Goal: Check status: Check status

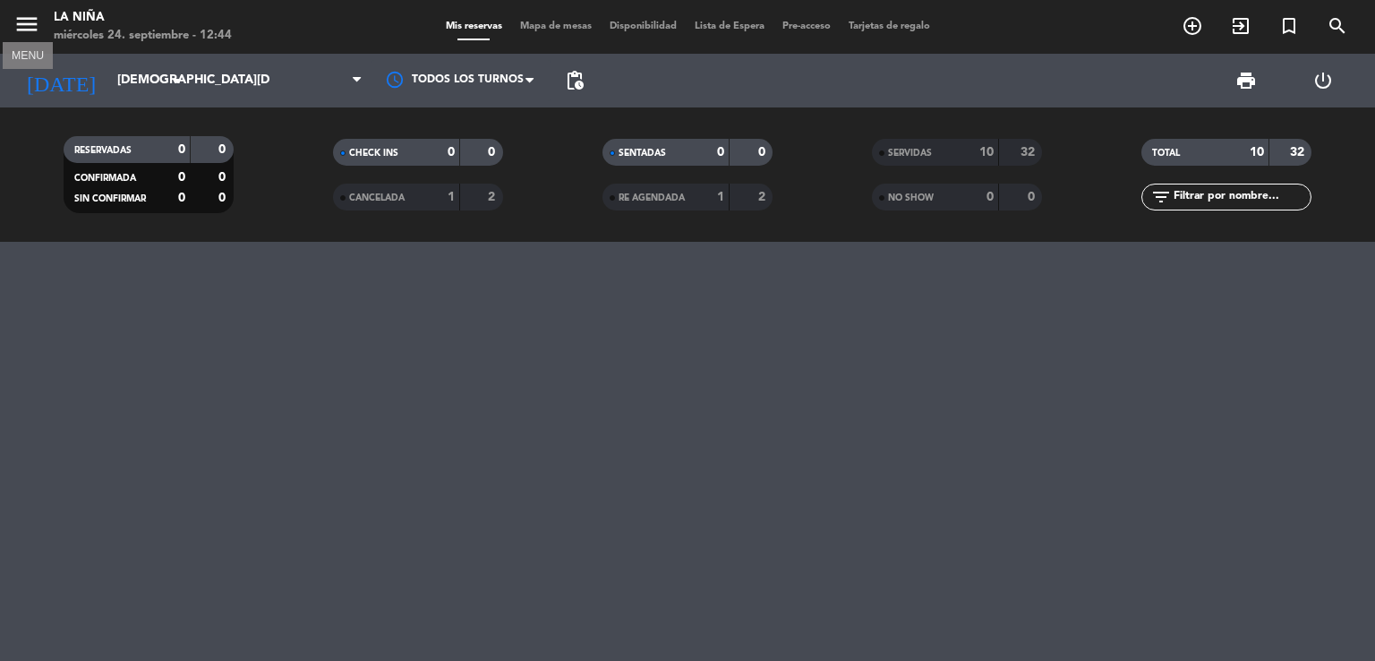
click at [38, 21] on icon "menu" at bounding box center [26, 24] width 27 height 27
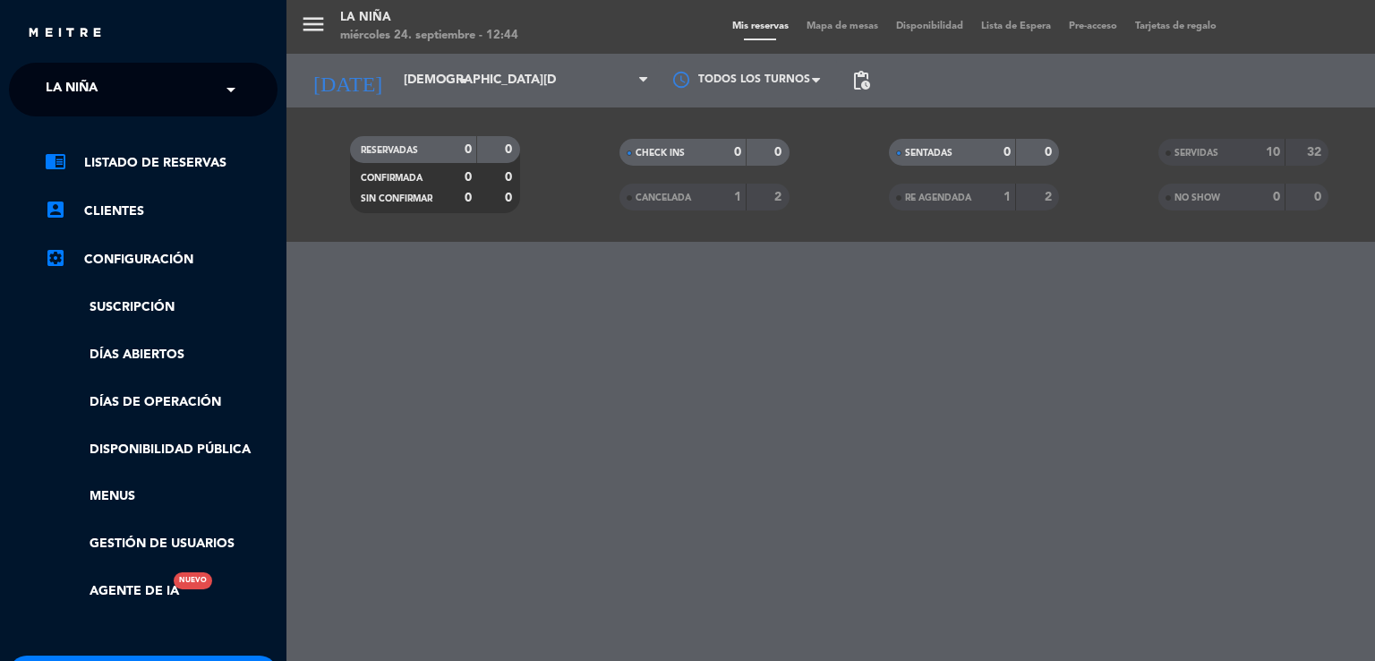
click at [95, 94] on span "La Niña" at bounding box center [72, 90] width 52 height 38
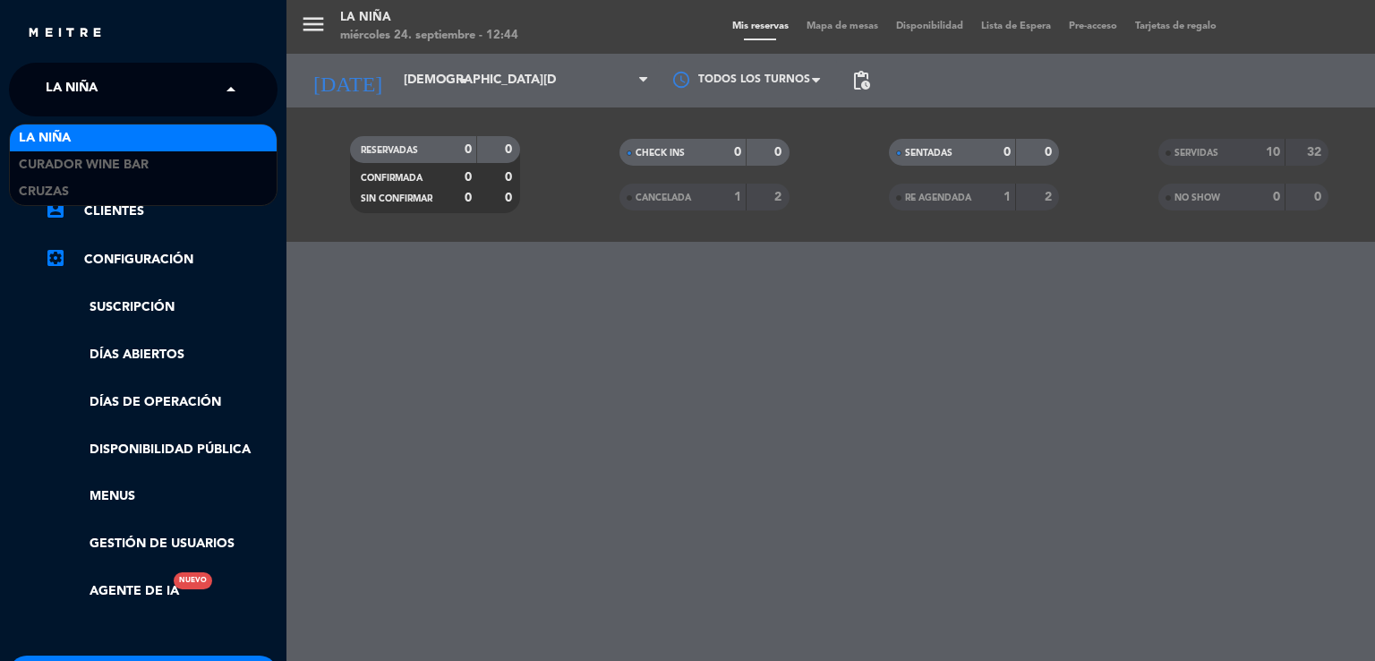
click at [428, 81] on div "menu La Niña [DATE] 24. septiembre - 12:44 Mis reservas Mapa de mesas Disponibi…" at bounding box center [973, 330] width 1375 height 661
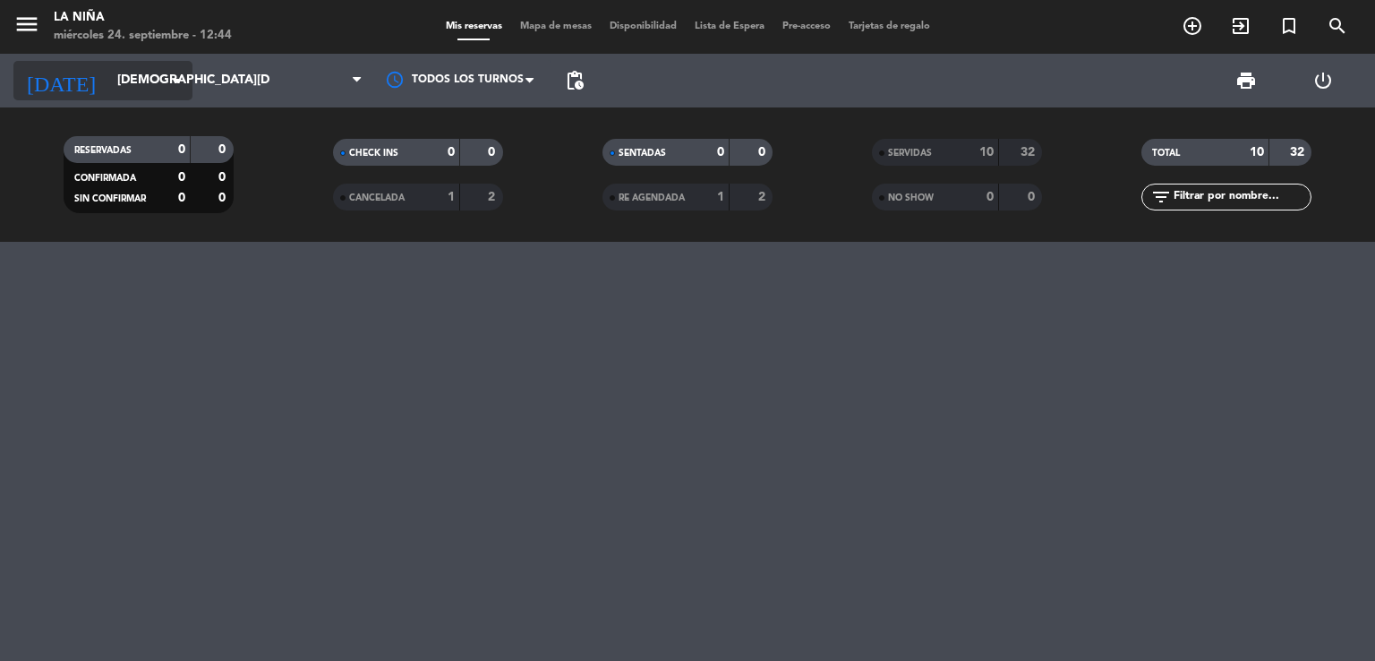
click at [165, 80] on input "[DEMOGRAPHIC_DATA][DATE]" at bounding box center [193, 80] width 170 height 32
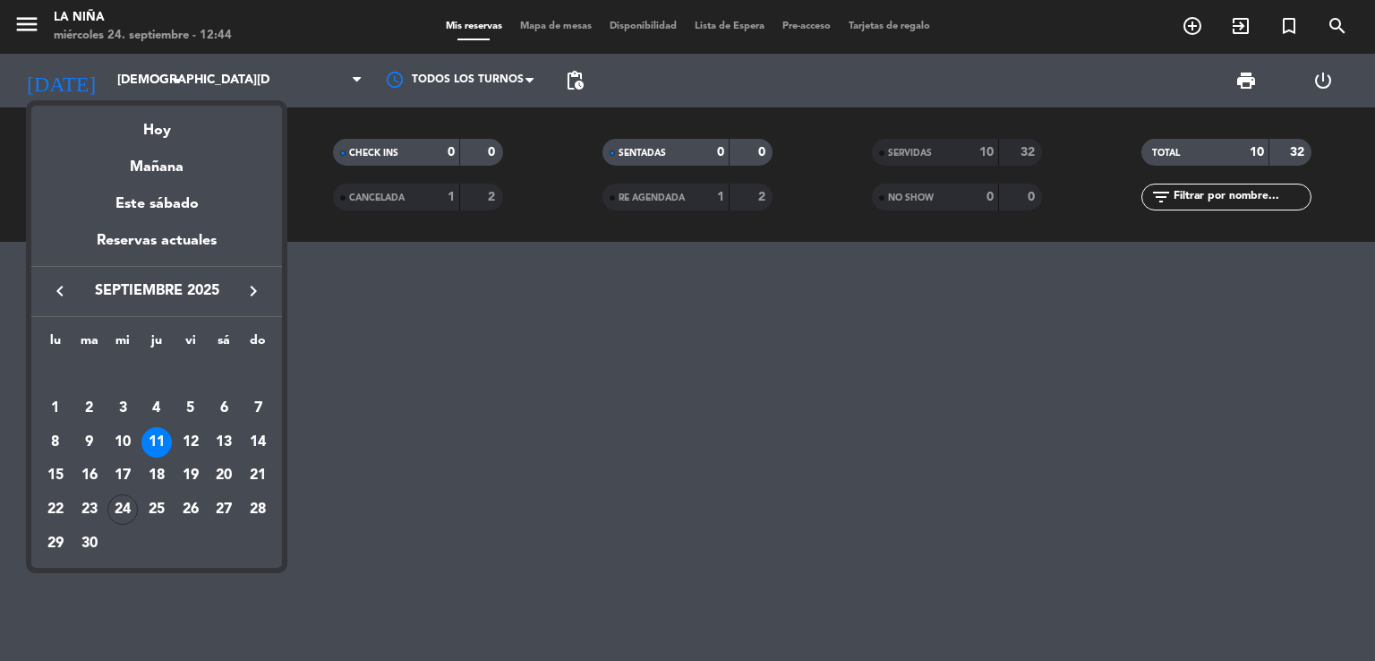
click at [166, 141] on div "Hoy" at bounding box center [156, 124] width 251 height 37
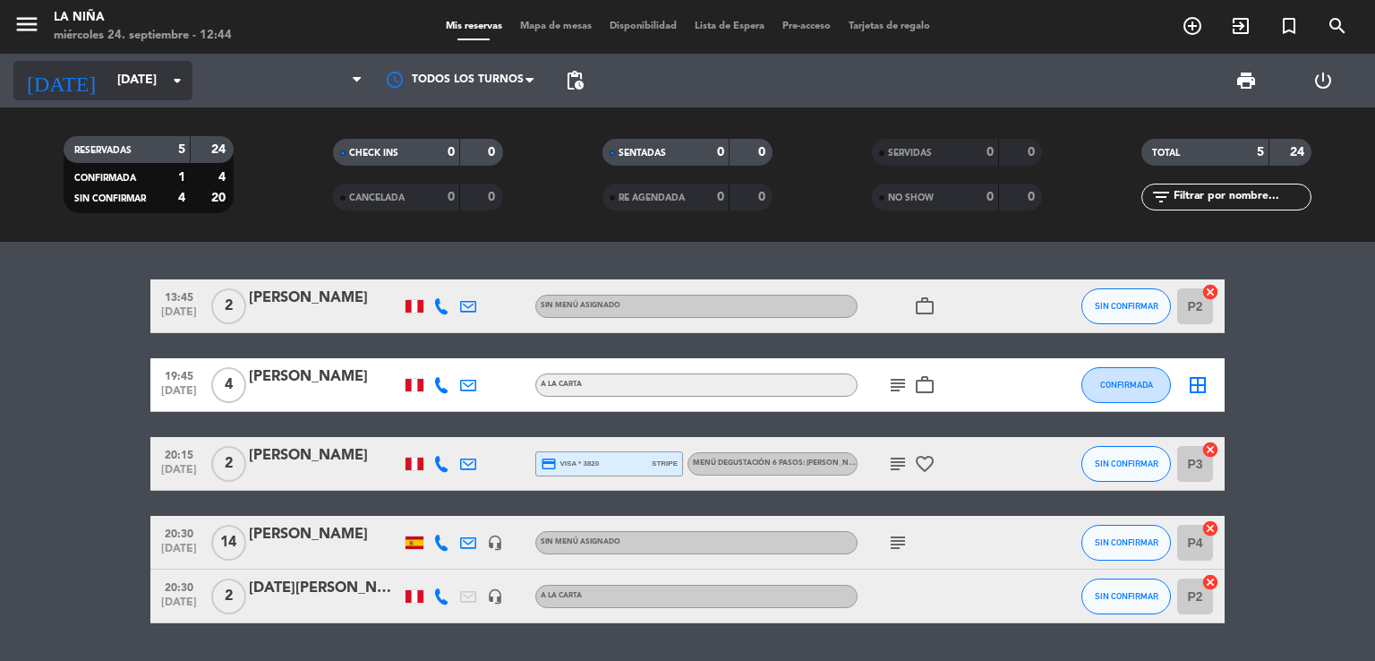
click at [150, 87] on input "[DATE]" at bounding box center [193, 80] width 170 height 32
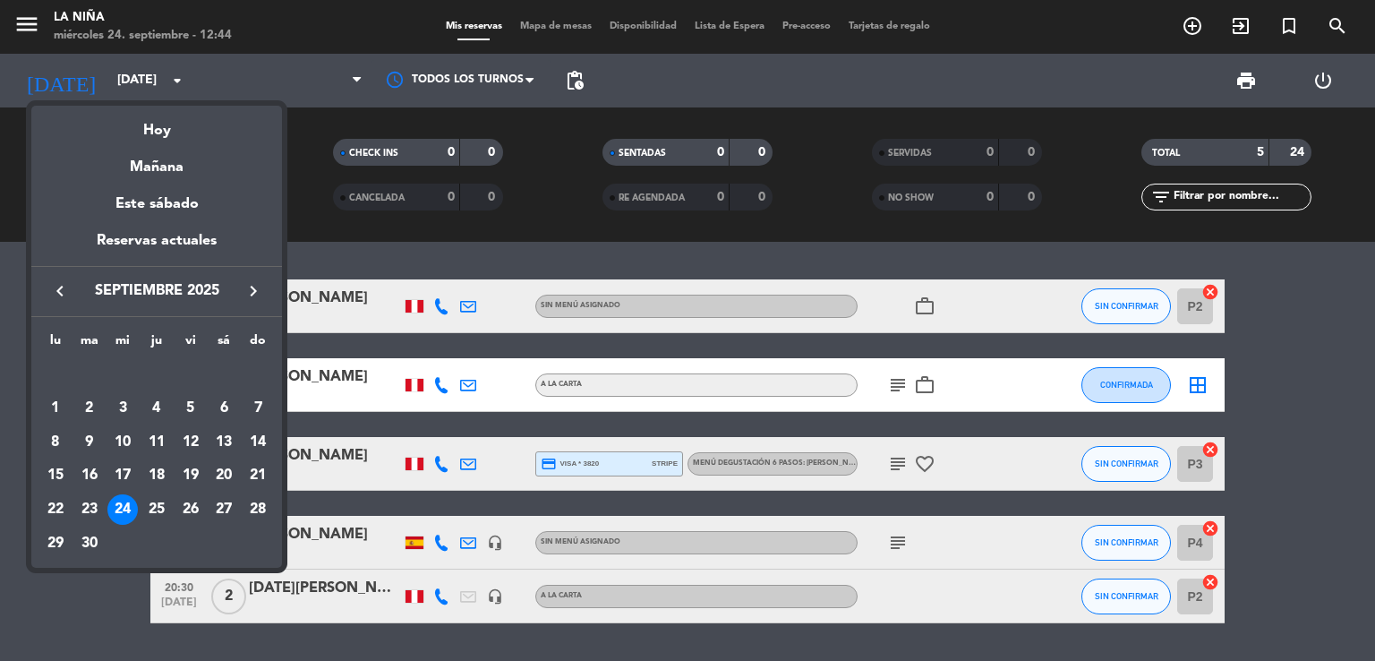
click at [150, 508] on div "25" at bounding box center [156, 509] width 30 height 30
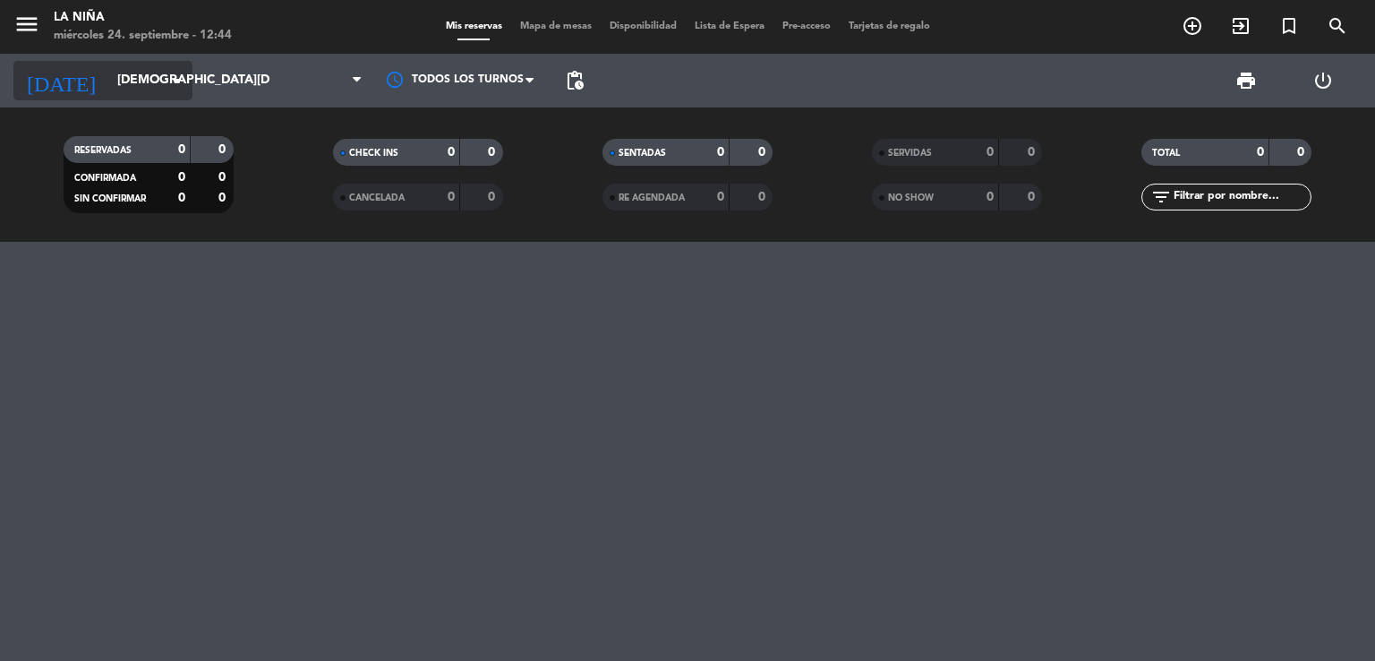
click at [168, 67] on input "[DEMOGRAPHIC_DATA][DATE]" at bounding box center [193, 80] width 170 height 32
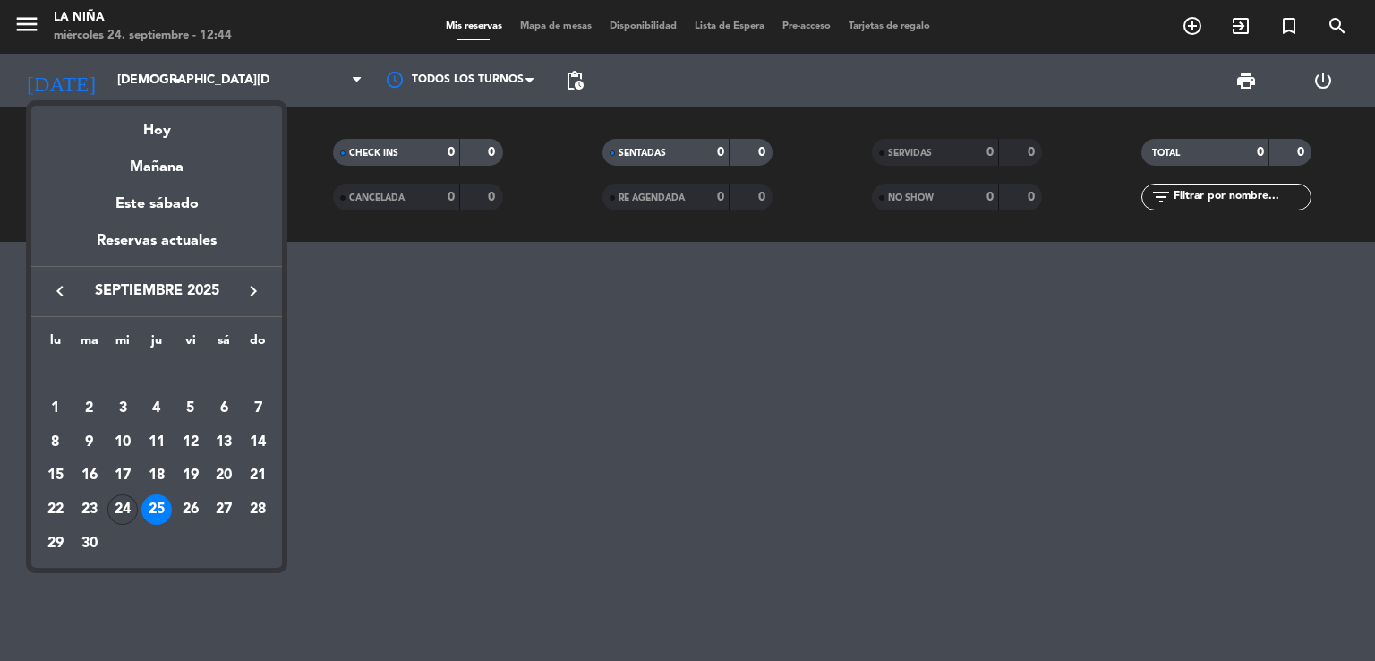
click at [132, 502] on div "24" at bounding box center [122, 509] width 30 height 30
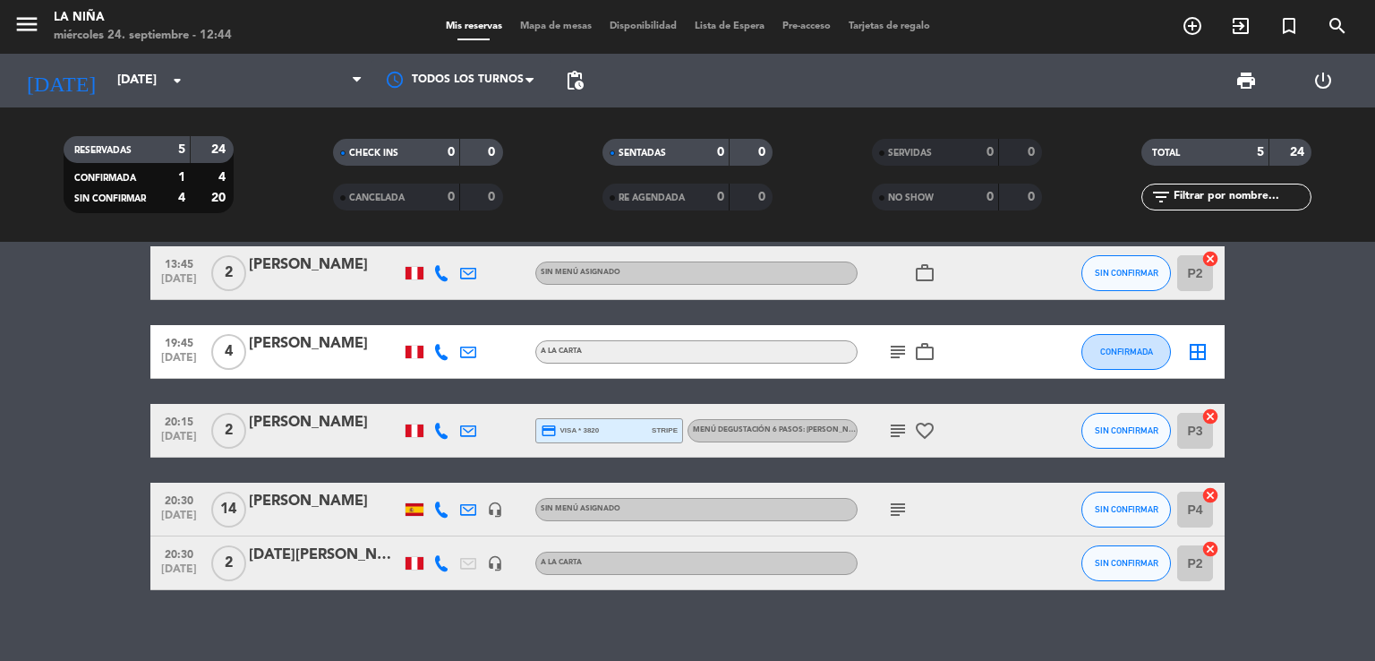
scroll to position [52, 0]
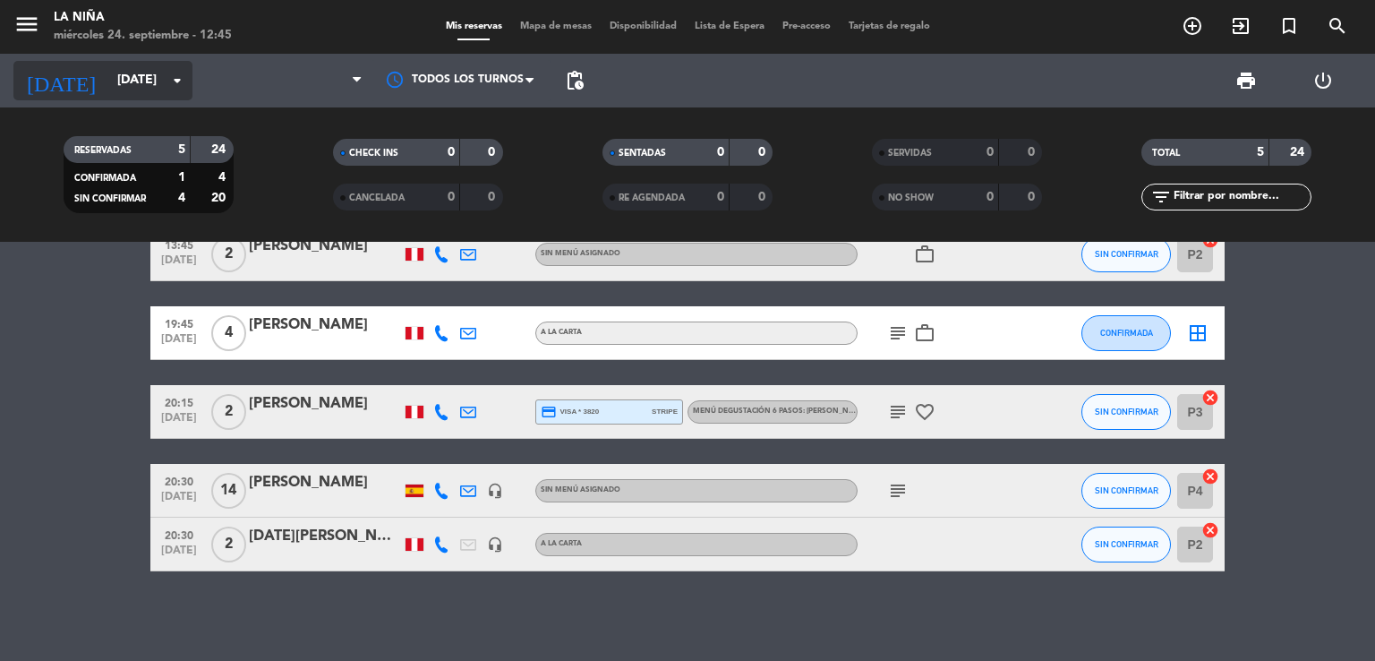
click at [143, 76] on input "[DATE]" at bounding box center [193, 80] width 170 height 32
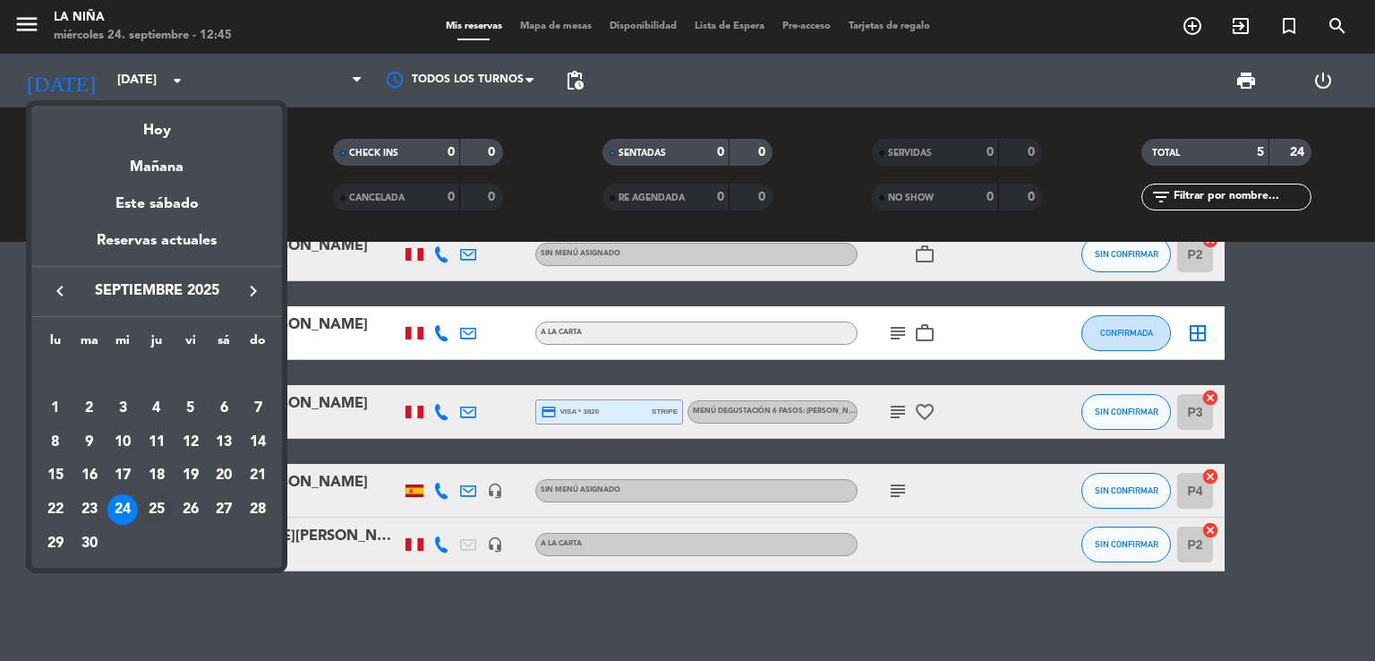
click at [157, 510] on div "25" at bounding box center [156, 509] width 30 height 30
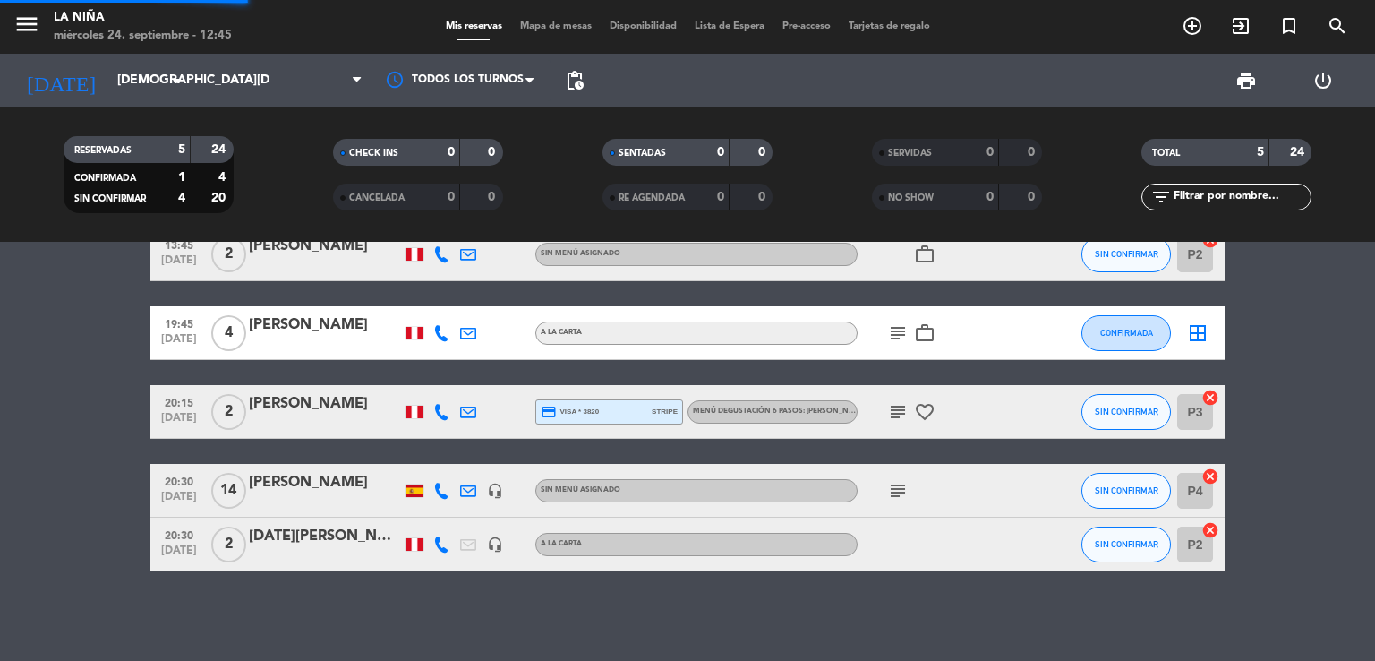
scroll to position [0, 0]
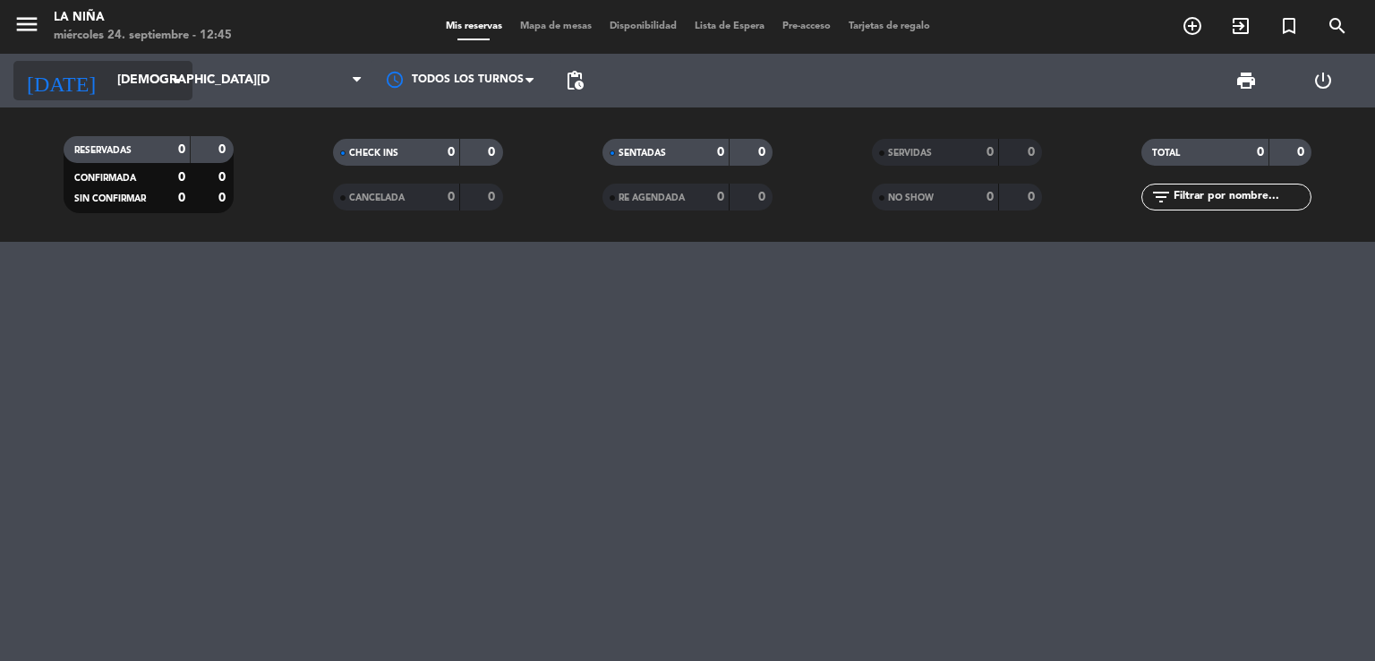
click at [146, 81] on input "[DEMOGRAPHIC_DATA][DATE]" at bounding box center [193, 80] width 170 height 32
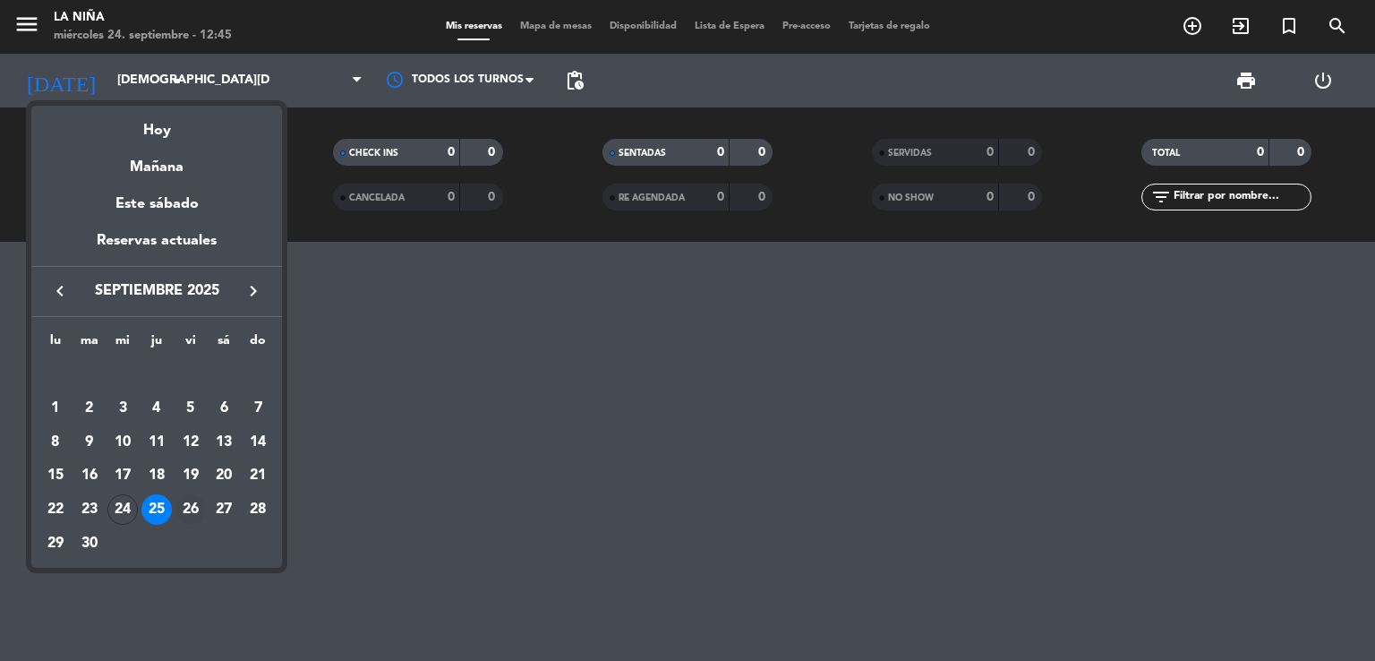
click at [183, 514] on div "26" at bounding box center [190, 509] width 30 height 30
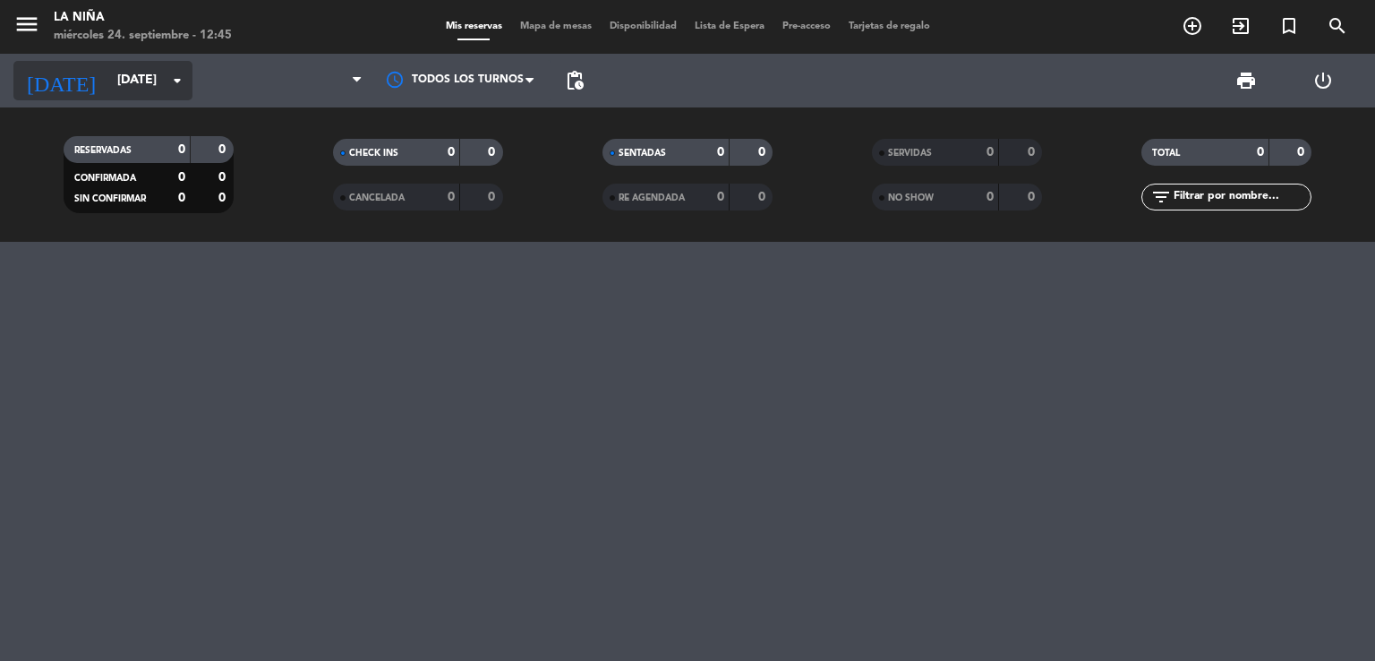
click at [126, 77] on input "[DATE]" at bounding box center [193, 80] width 170 height 32
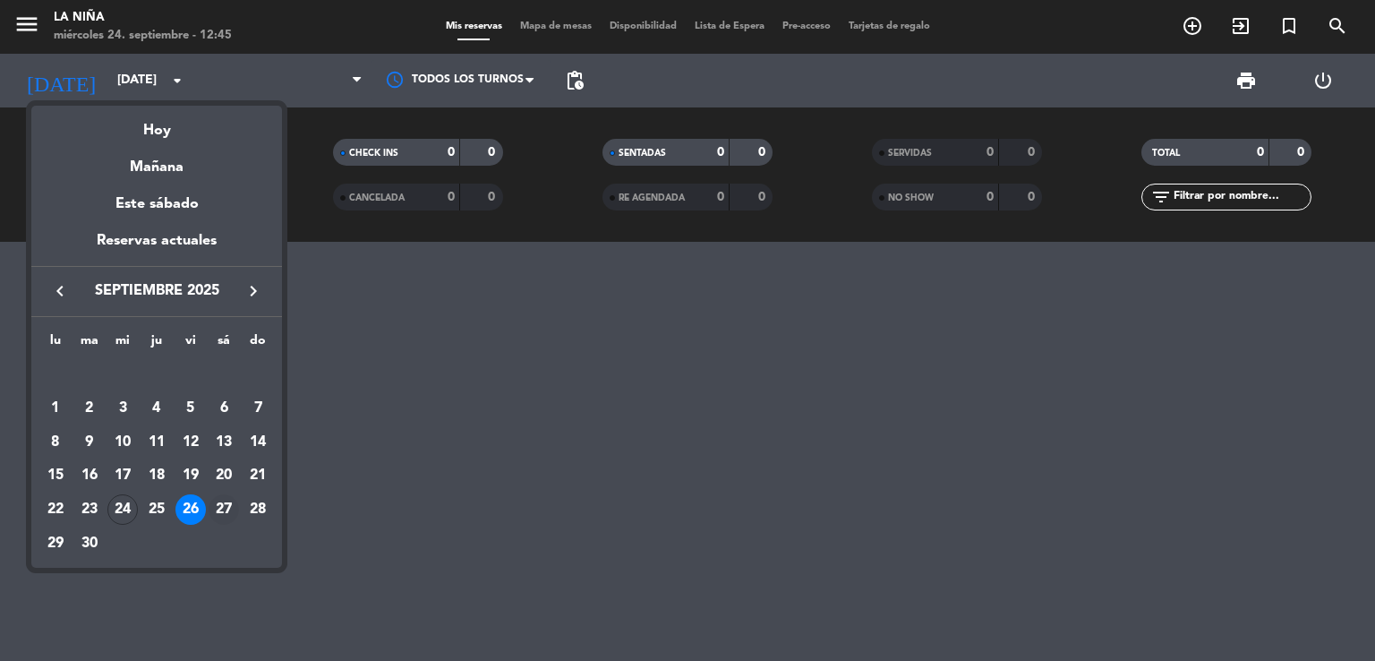
click at [235, 500] on div "27" at bounding box center [224, 509] width 30 height 30
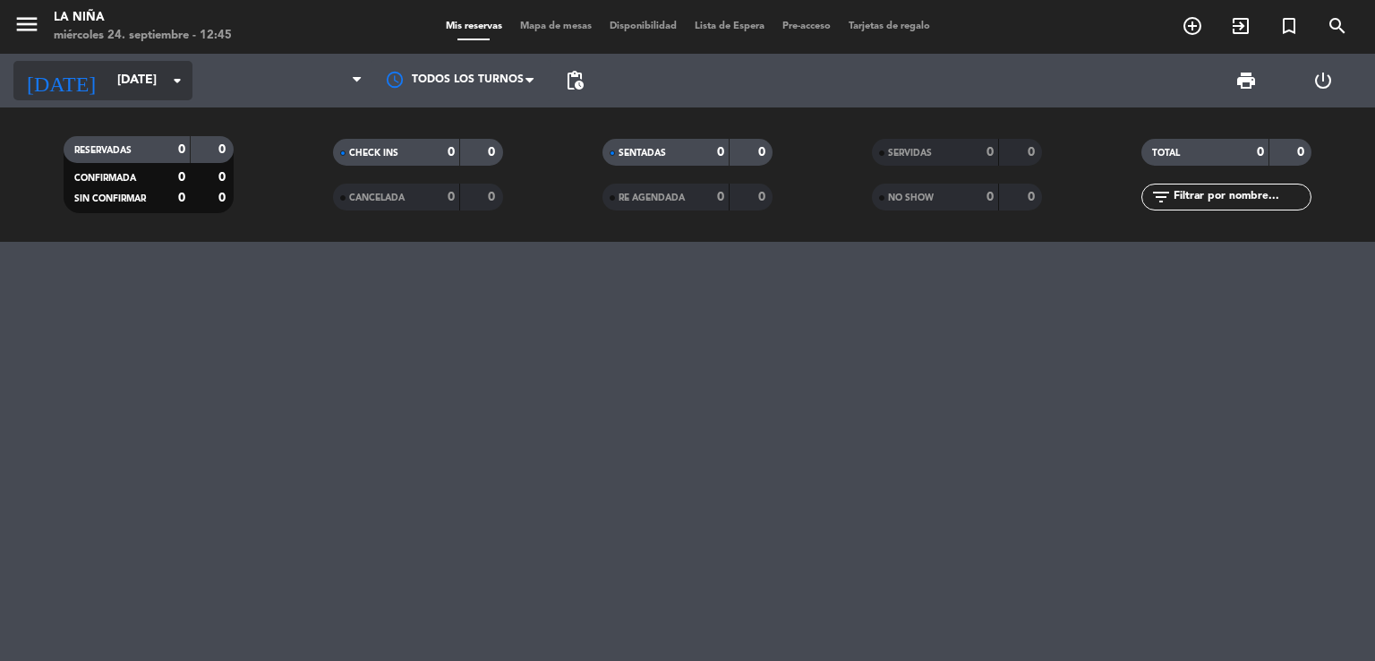
click at [108, 65] on input "[DATE]" at bounding box center [193, 80] width 170 height 32
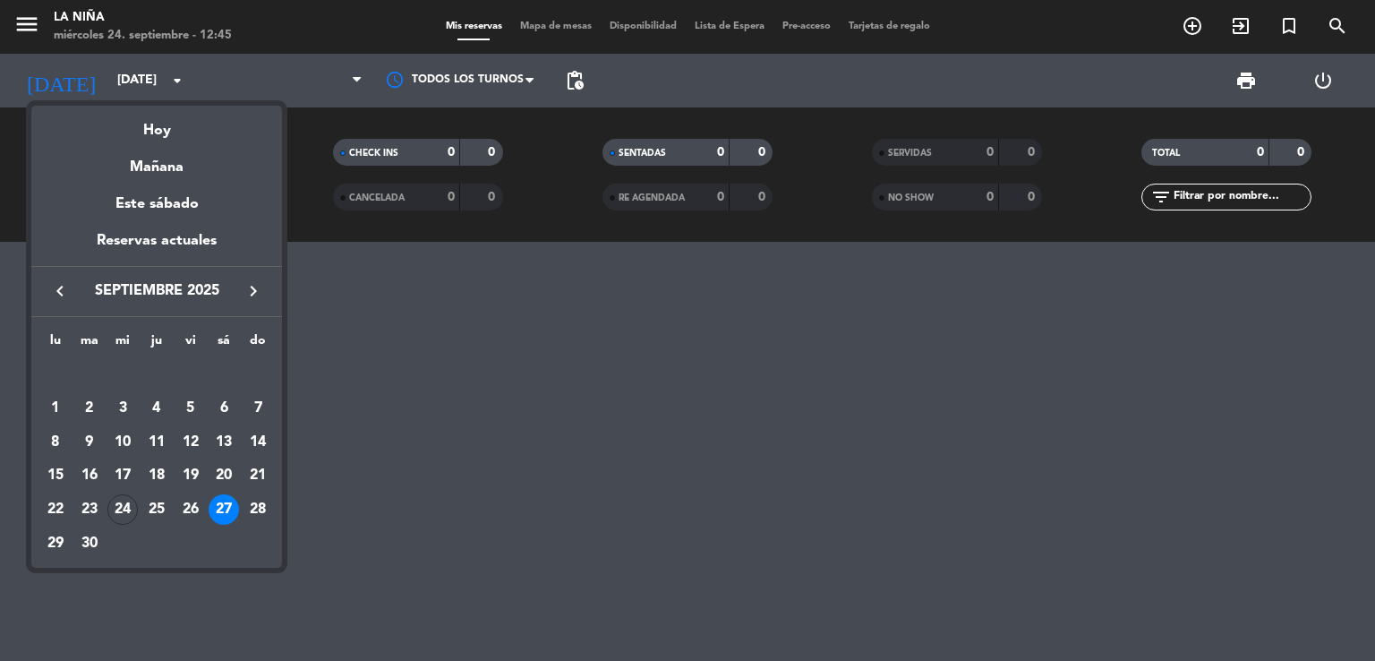
click at [122, 501] on div "24" at bounding box center [122, 509] width 30 height 30
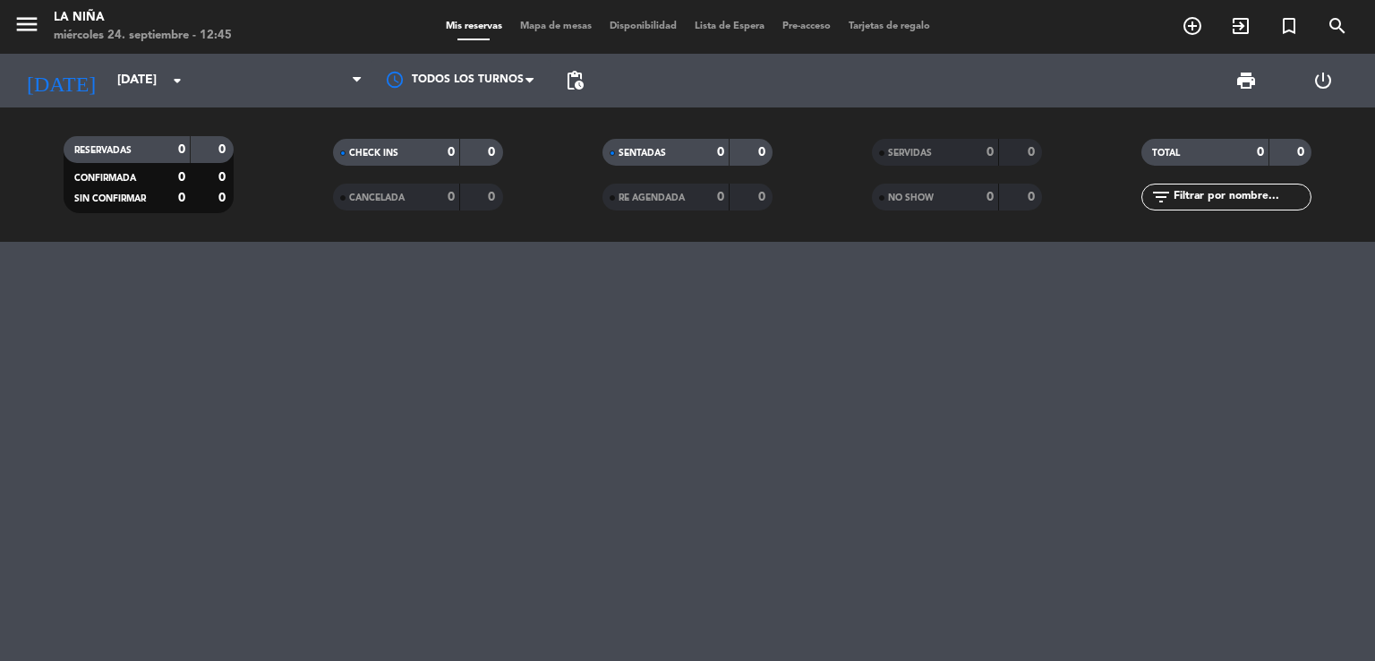
type input "[DATE]"
